Goal: Find specific page/section: Find specific page/section

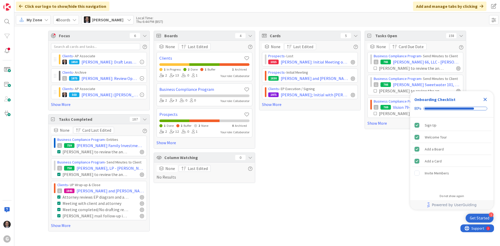
click at [30, 21] on span "My Zone" at bounding box center [35, 20] width 16 height 6
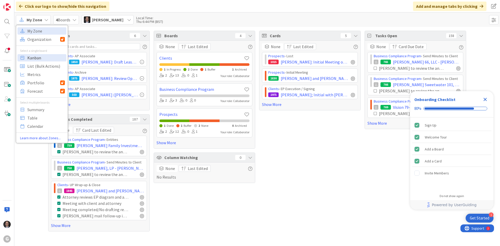
click at [38, 58] on span "Kanban" at bounding box center [45, 58] width 37 height 8
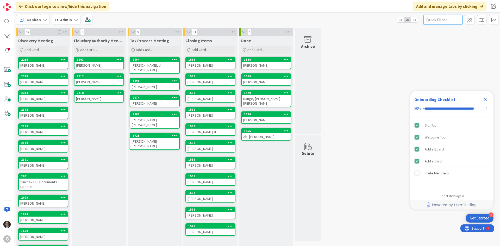
click at [444, 21] on input "text" at bounding box center [442, 19] width 39 height 9
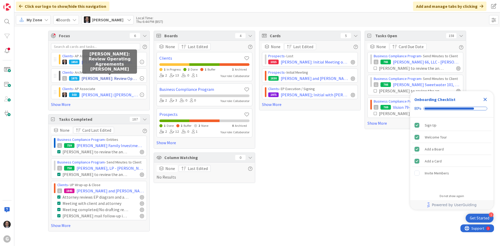
click at [85, 78] on span "[PERSON_NAME]: Review Operating Agreements [PERSON_NAME]" at bounding box center [109, 78] width 56 height 6
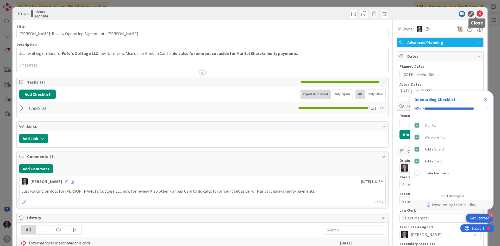
click at [476, 14] on icon at bounding box center [479, 14] width 6 height 6
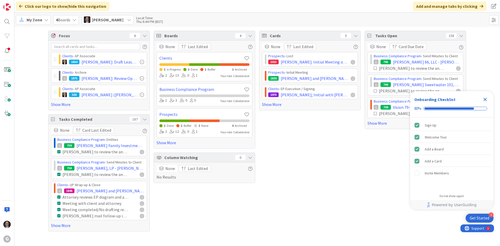
click at [33, 18] on span "My Zone" at bounding box center [35, 20] width 16 height 6
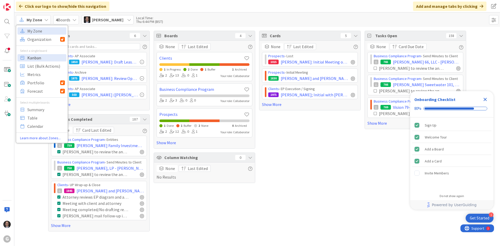
click at [34, 57] on span "Kanban" at bounding box center [45, 58] width 37 height 8
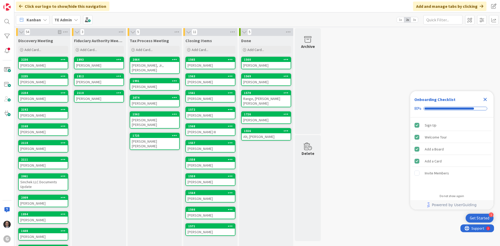
click at [64, 19] on b "TE Admin" at bounding box center [62, 19] width 17 height 5
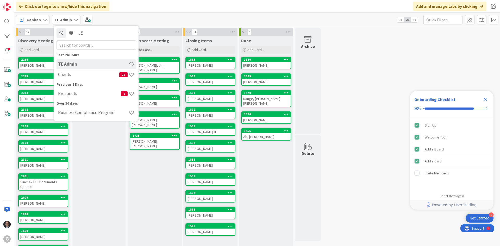
click at [66, 77] on h4 "Clients" at bounding box center [88, 74] width 61 height 5
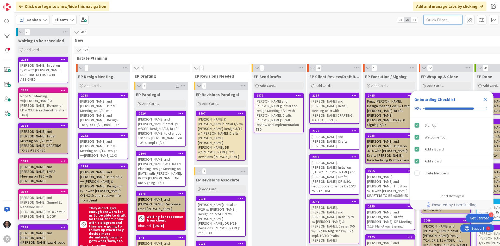
click at [440, 17] on input "text" at bounding box center [442, 19] width 39 height 9
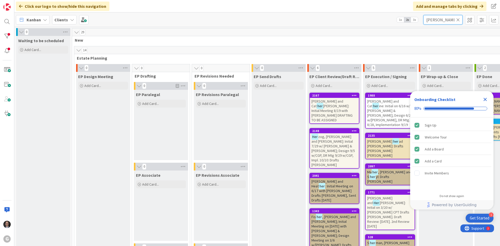
type input "[PERSON_NAME]"
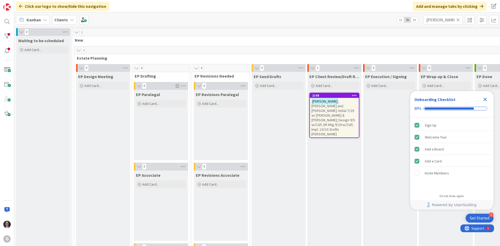
drag, startPoint x: 486, startPoint y: 97, endPoint x: 471, endPoint y: 104, distance: 16.0
click at [486, 98] on icon "Close Checklist" at bounding box center [485, 99] width 6 height 6
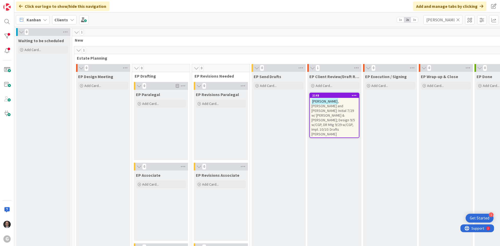
click at [336, 110] on span ", [PERSON_NAME] and [PERSON_NAME]: Initial 7/29 w/ [PERSON_NAME] & [PERSON_NAME…" at bounding box center [332, 117] width 43 height 37
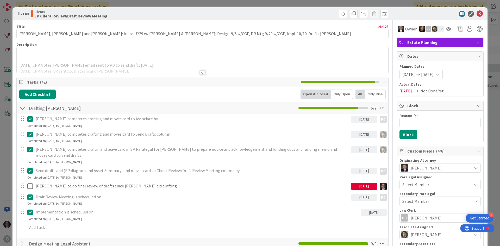
click at [200, 72] on div at bounding box center [203, 73] width 6 height 4
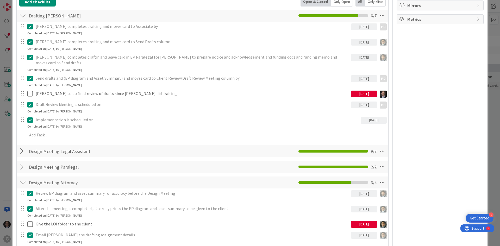
scroll to position [231, 0]
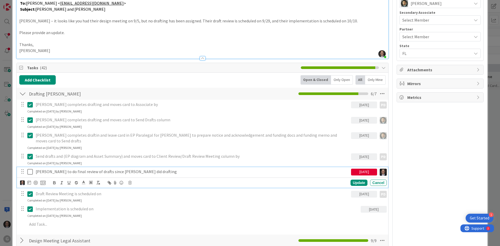
click at [30, 169] on icon at bounding box center [29, 172] width 5 height 6
